Goal: Task Accomplishment & Management: Manage account settings

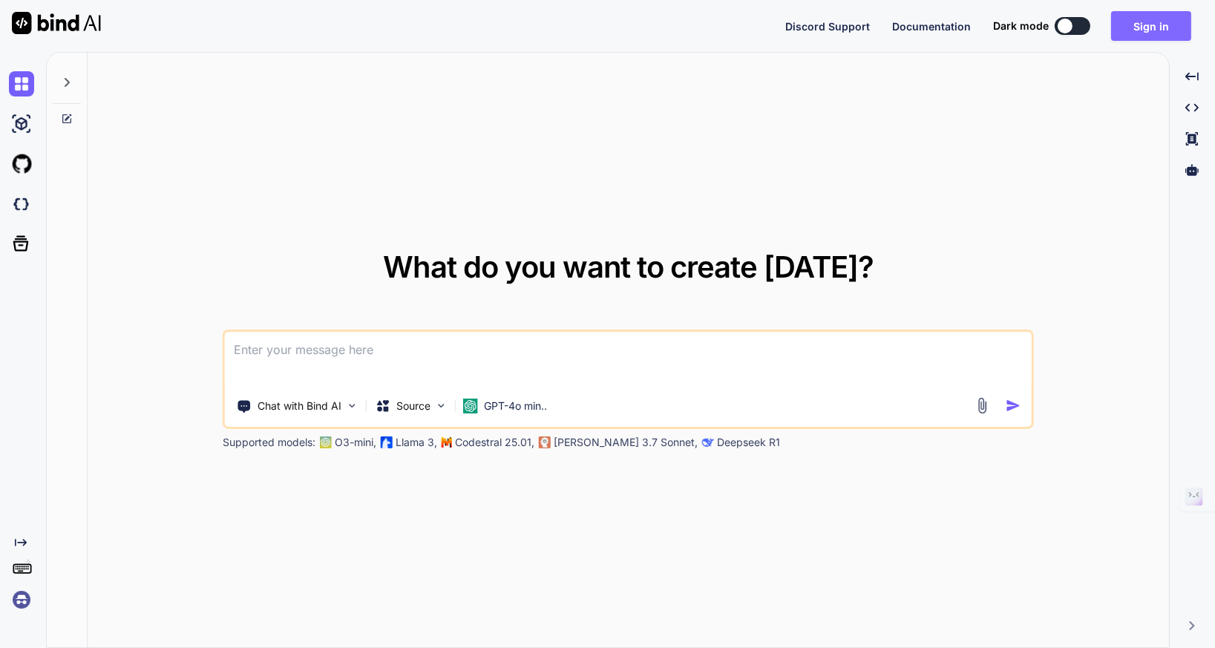
click at [1136, 19] on button "Sign in" at bounding box center [1152, 26] width 80 height 30
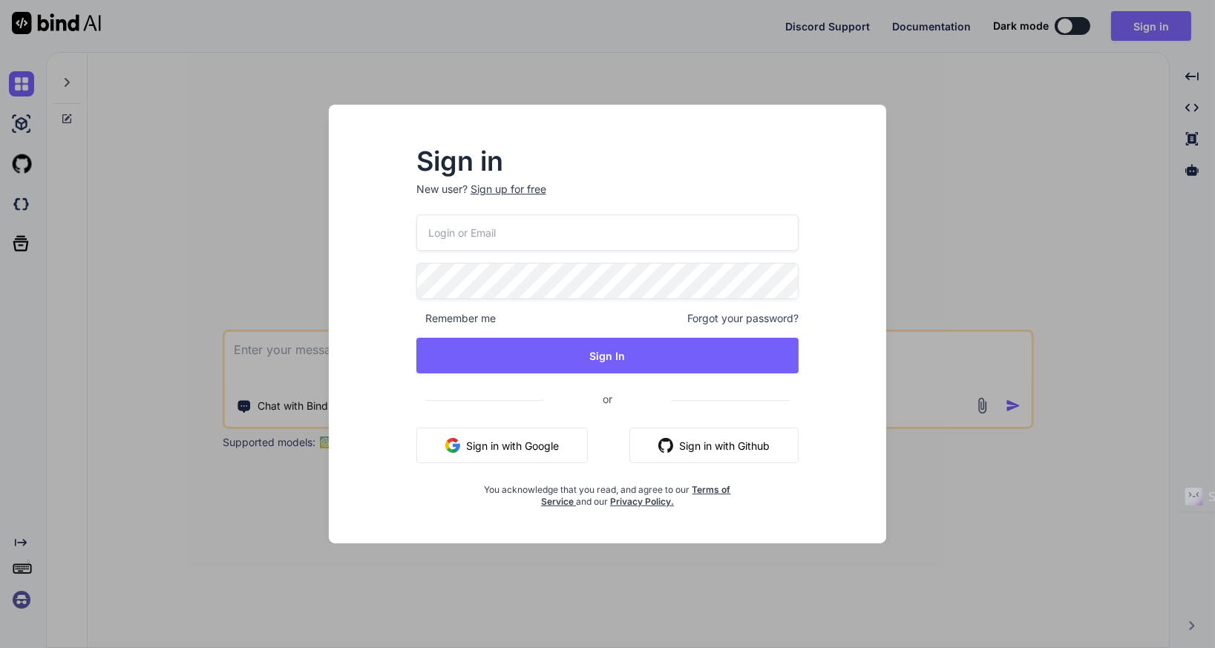
type input "[EMAIL_ADDRESS][DOMAIN_NAME]"
click at [512, 318] on div "Remember me Forgot your password?" at bounding box center [608, 318] width 383 height 15
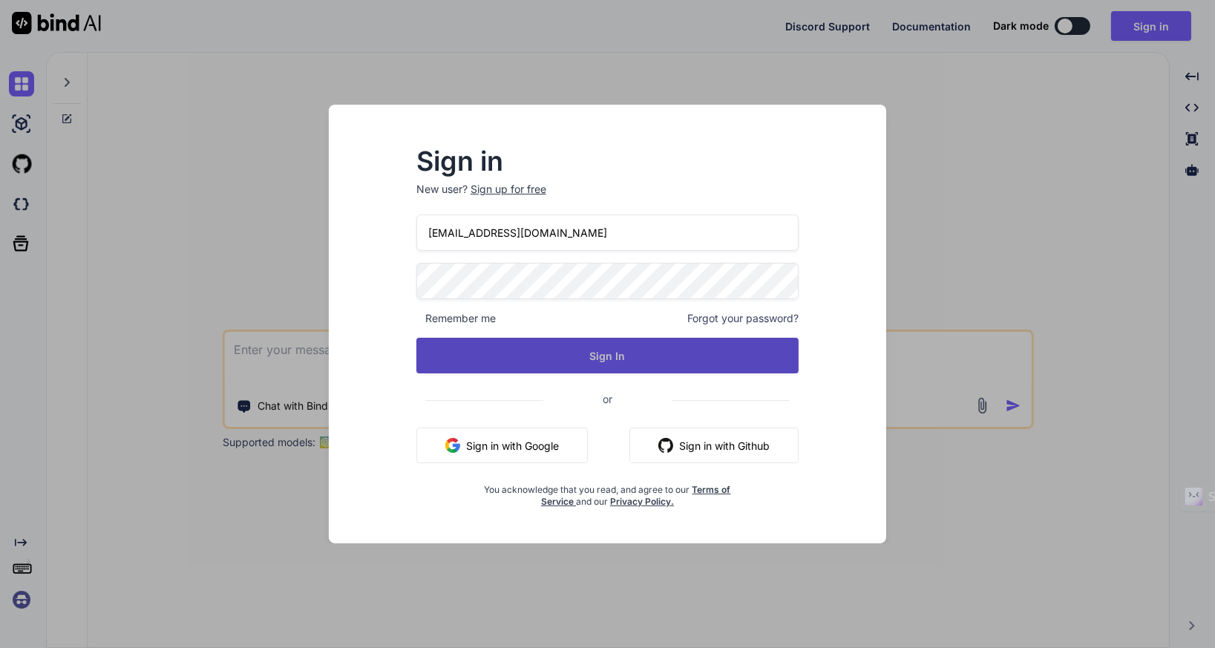
click at [571, 359] on button "Sign In" at bounding box center [608, 356] width 383 height 36
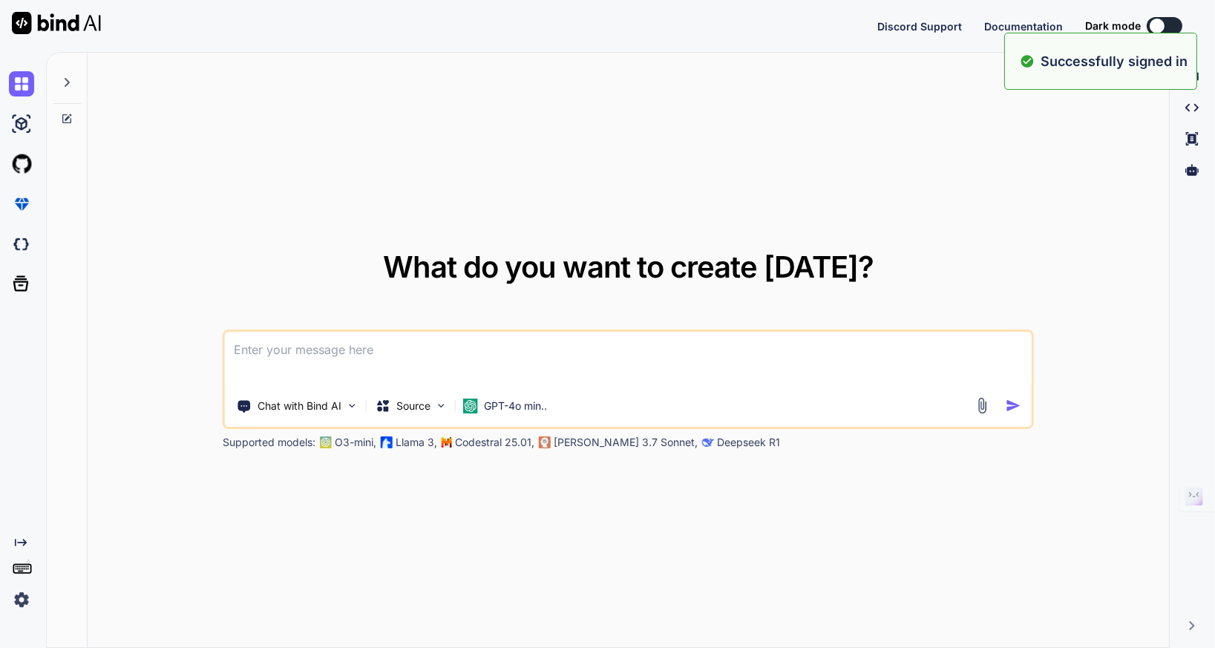
type textarea "x"
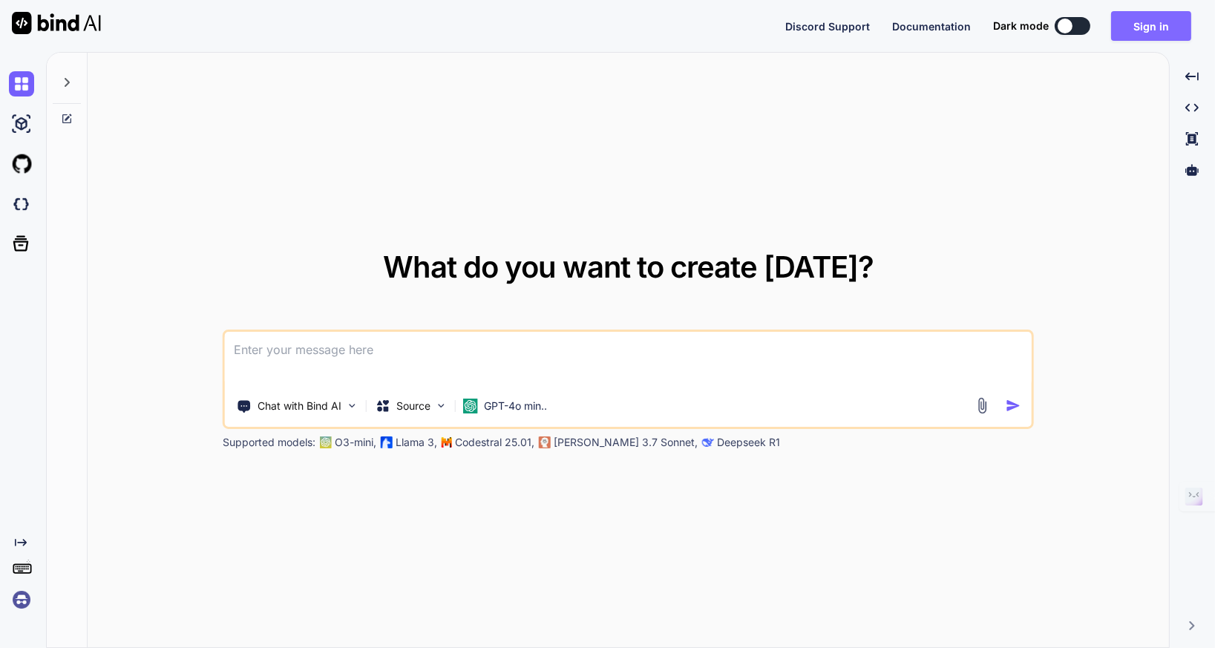
click at [1135, 25] on button "Sign in" at bounding box center [1152, 26] width 80 height 30
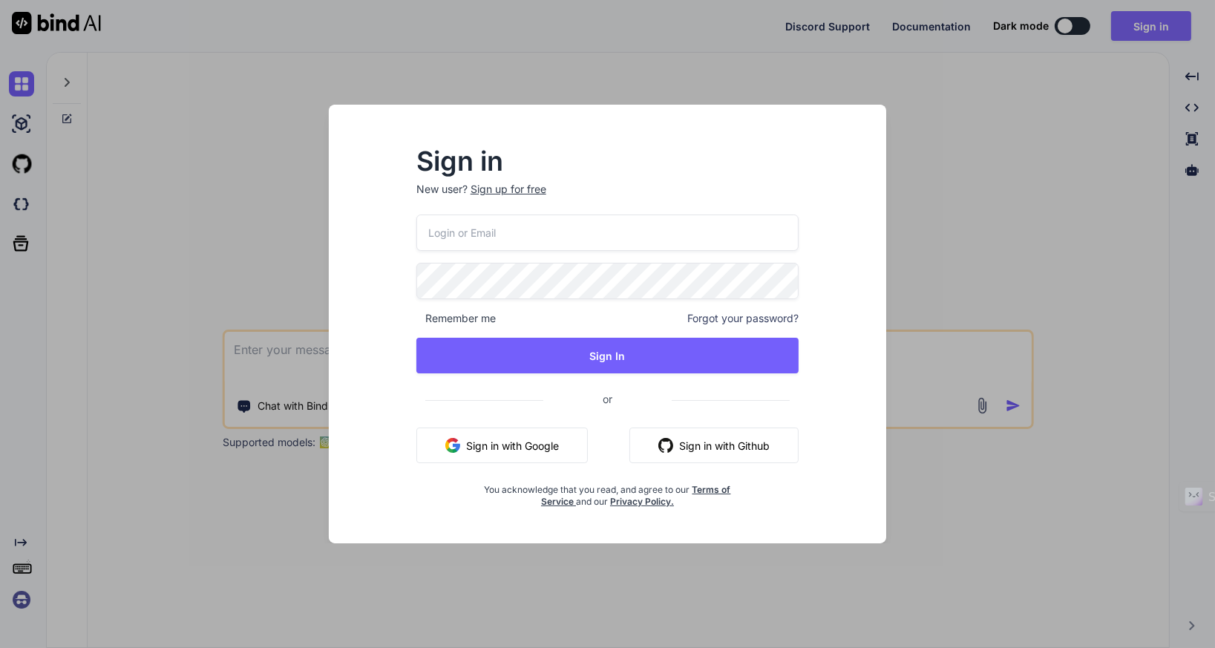
type input "[EMAIL_ADDRESS][DOMAIN_NAME]"
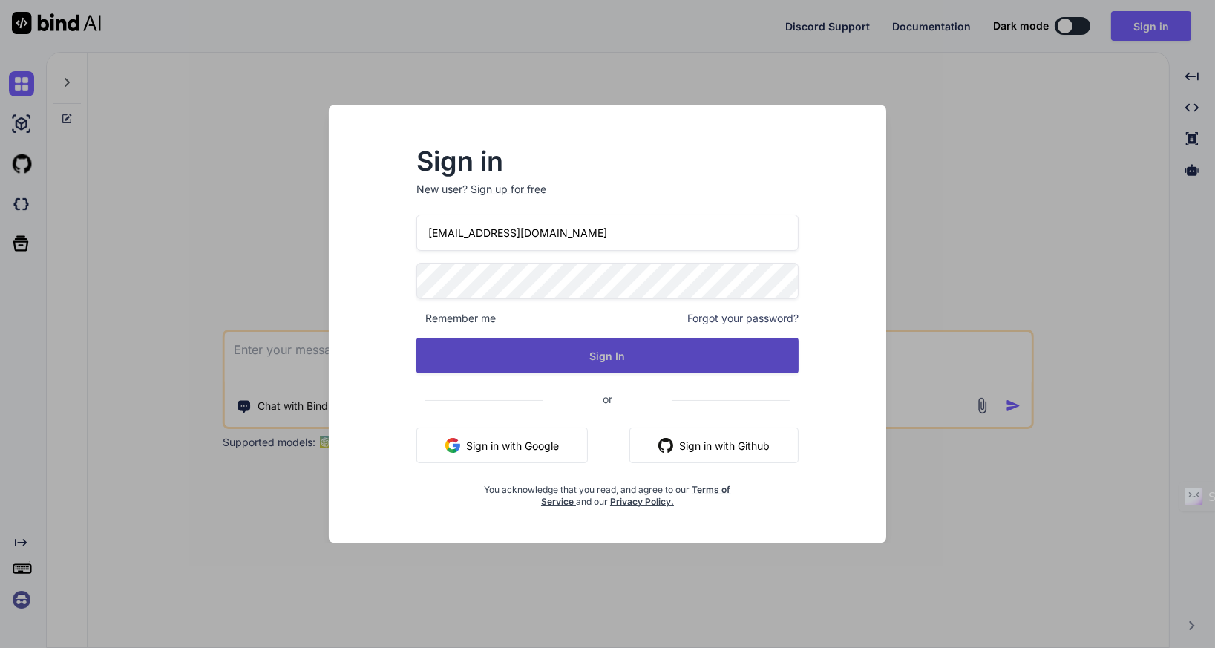
click at [592, 348] on button "Sign In" at bounding box center [608, 356] width 383 height 36
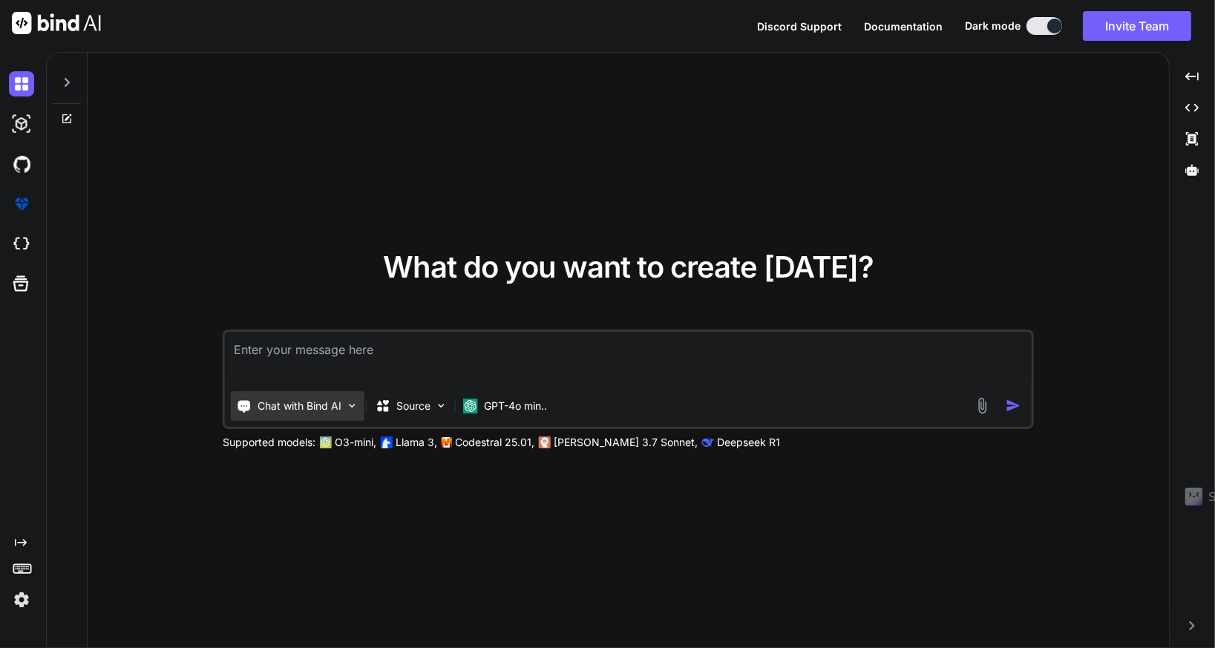
type textarea "x"
click at [20, 600] on img at bounding box center [21, 599] width 25 height 25
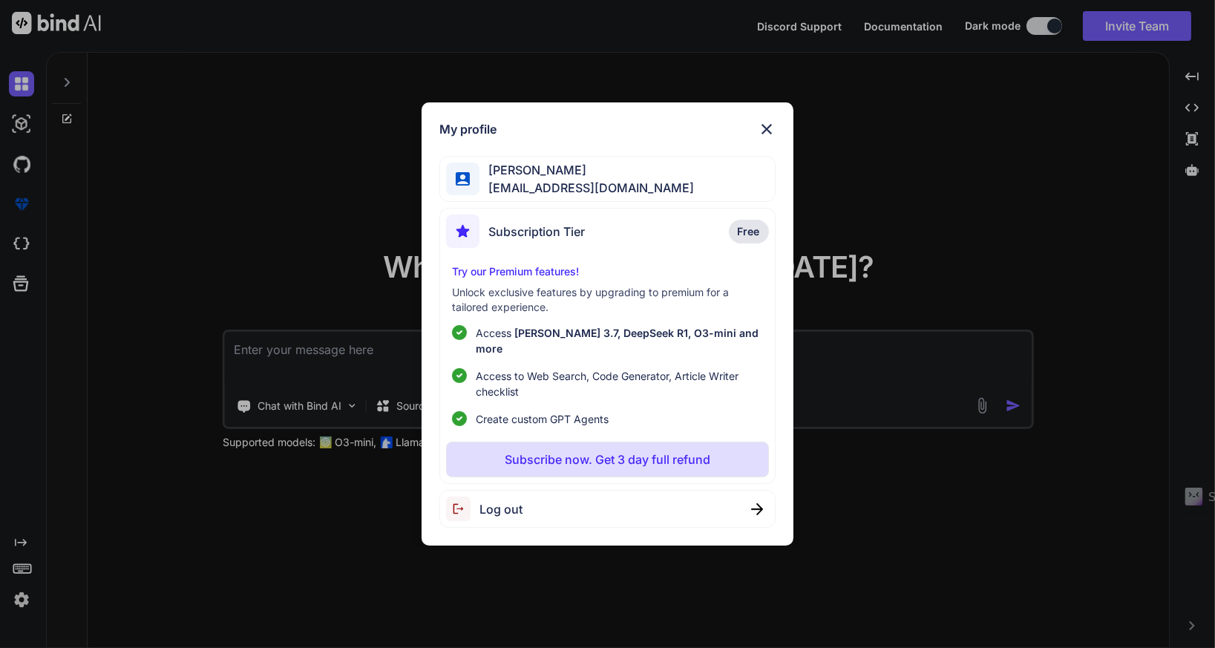
click at [767, 134] on img at bounding box center [767, 129] width 18 height 18
